Goal: Find specific page/section: Find specific page/section

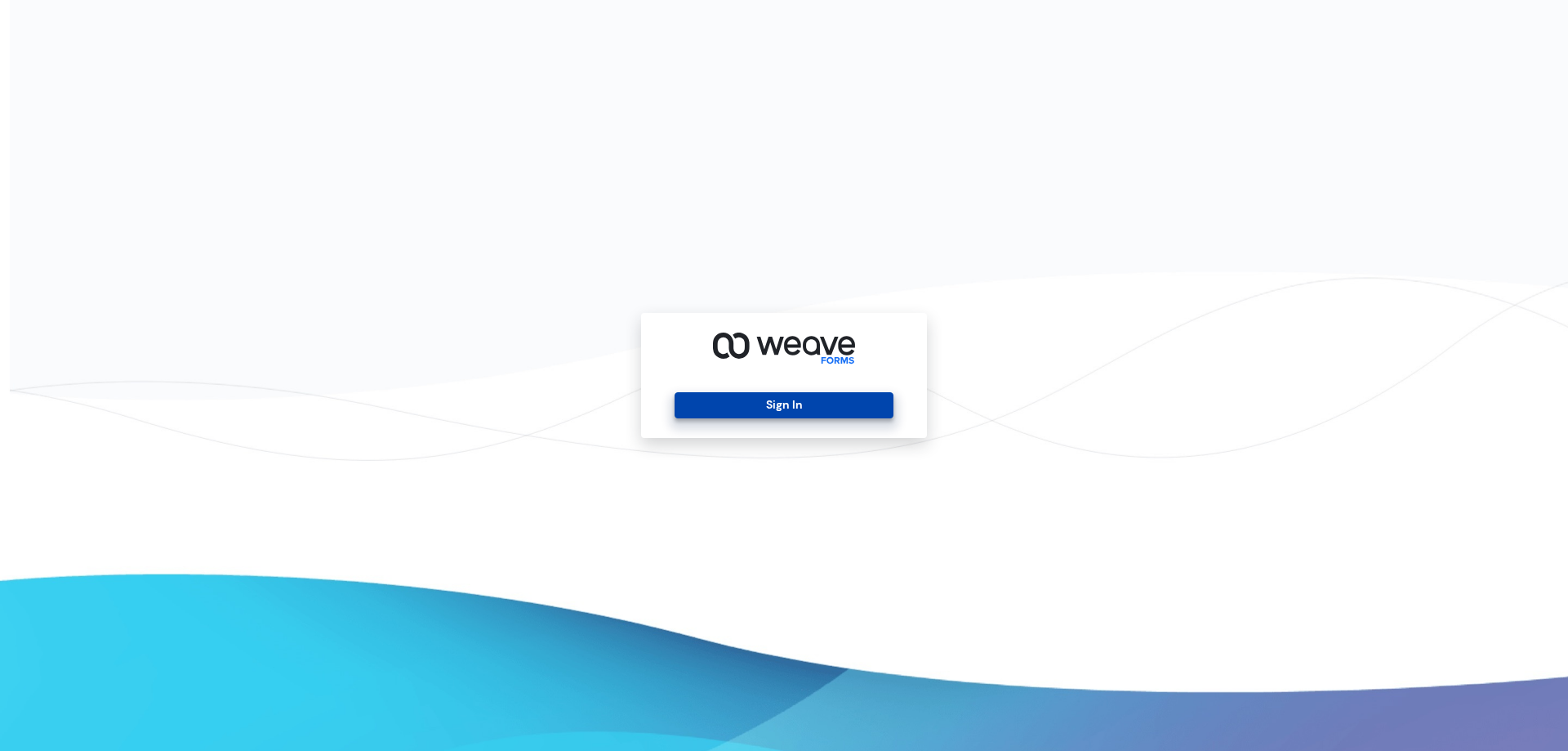
click at [789, 406] on button "Sign In" at bounding box center [784, 405] width 218 height 27
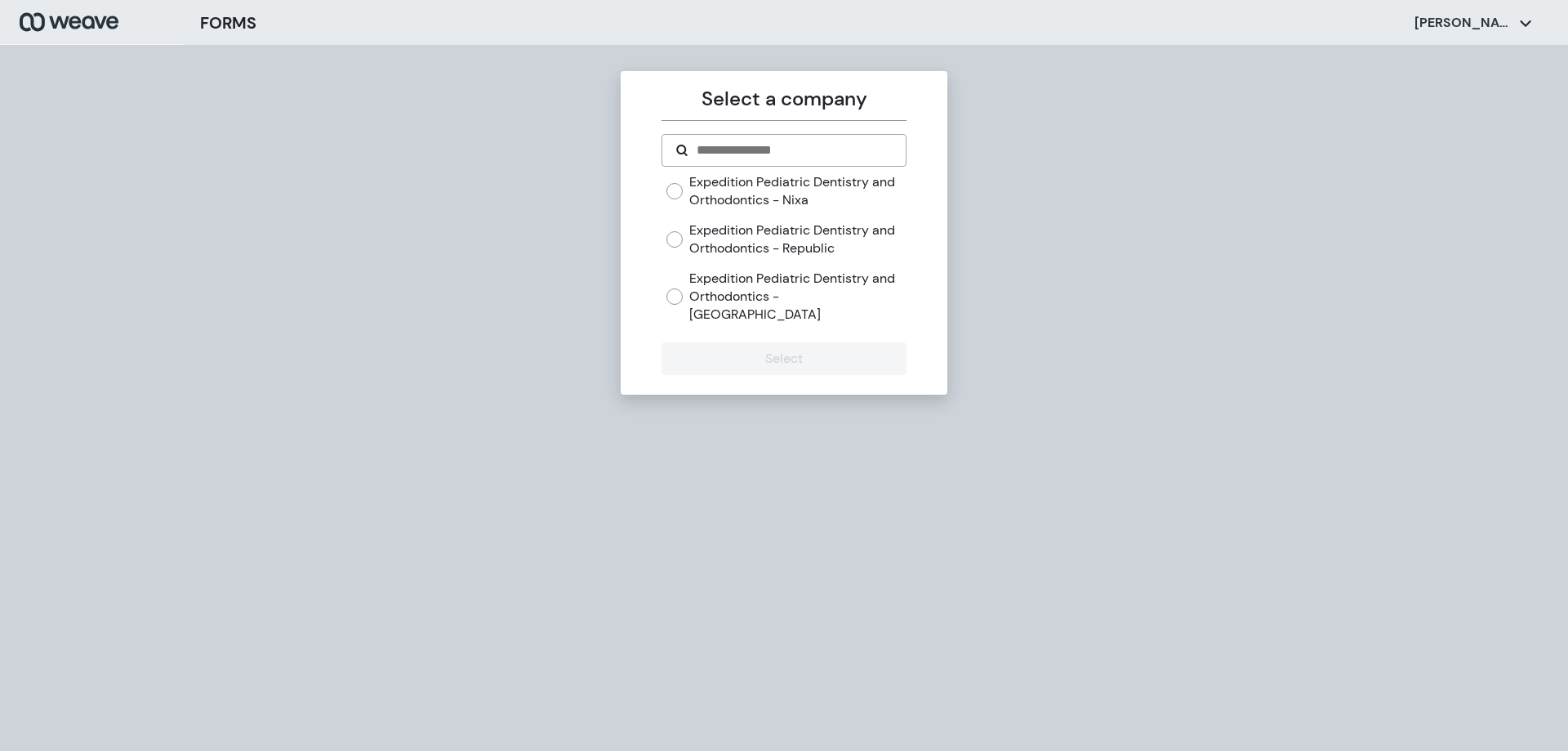
click at [847, 226] on label "Expedition Pediatric Dentistry and Orthodontics - Republic" at bounding box center [798, 238] width 216 height 35
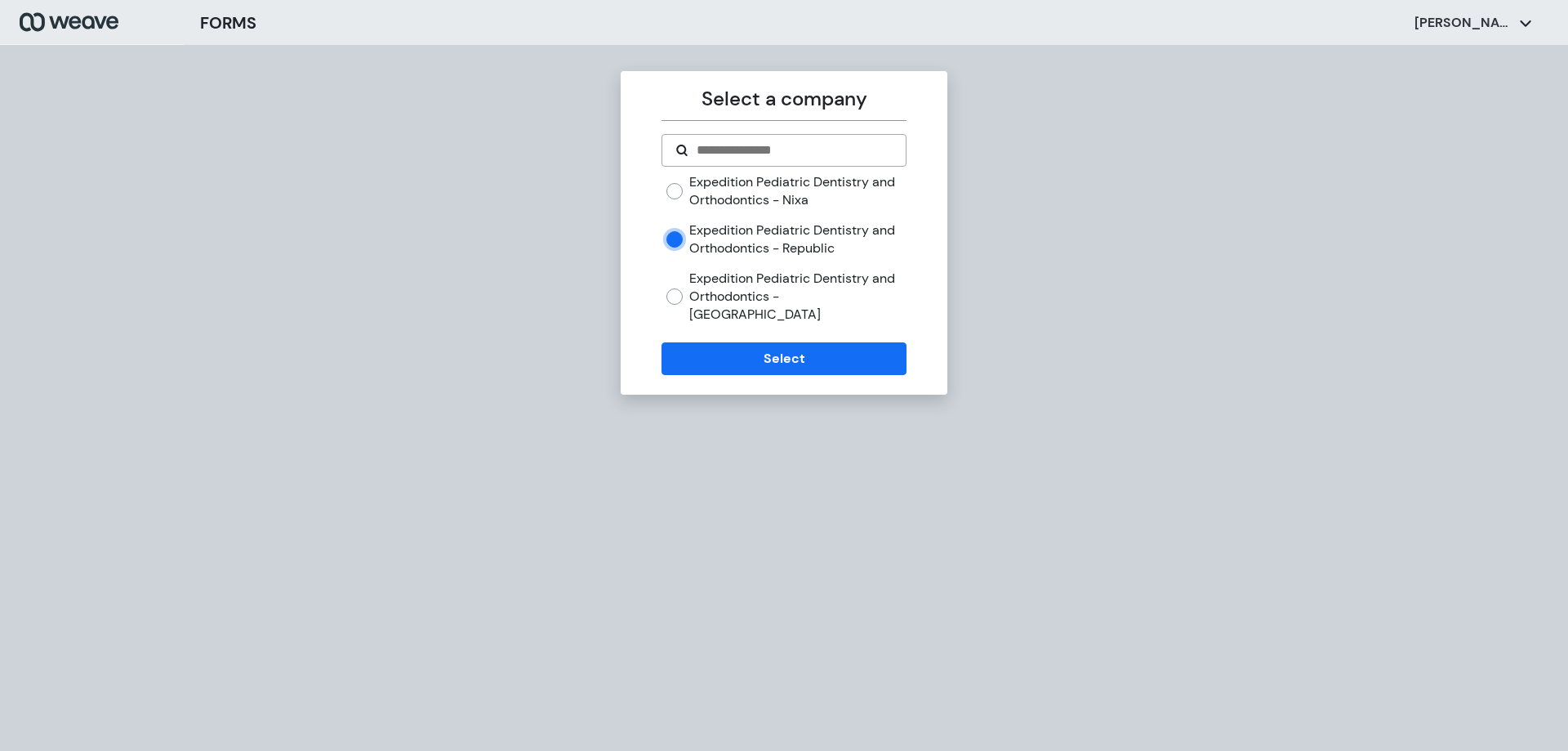
click at [861, 297] on label "Expedition Pediatric Dentistry and Orthodontics - Springfield" at bounding box center [798, 296] width 216 height 53
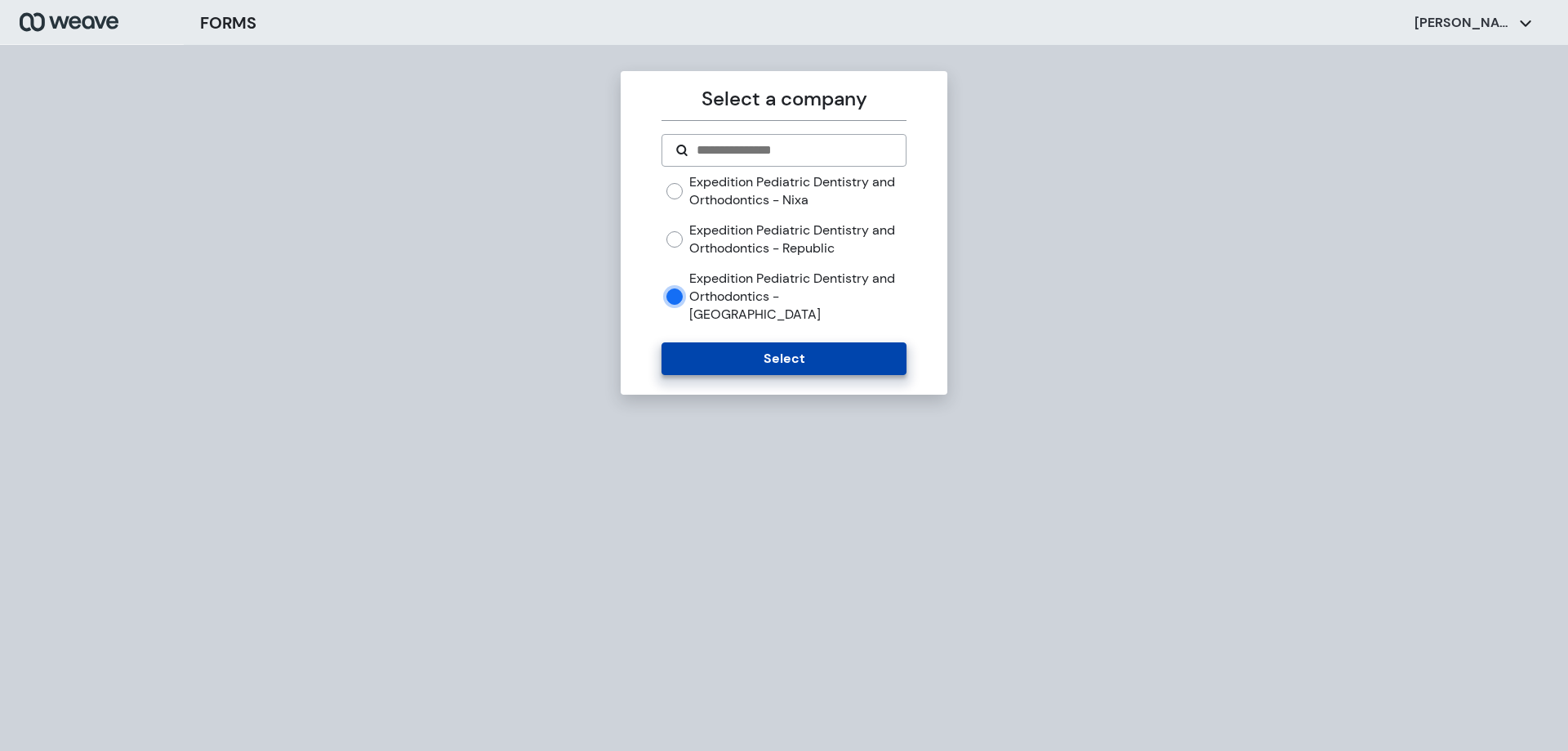
click at [862, 344] on button "Select" at bounding box center [783, 359] width 244 height 33
